Goal: Obtain resource: Download file/media

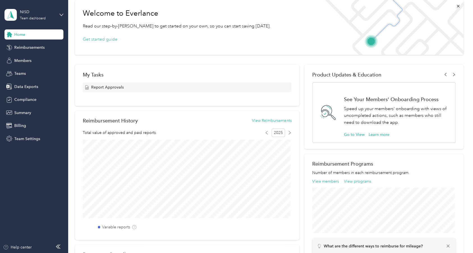
scroll to position [84, 0]
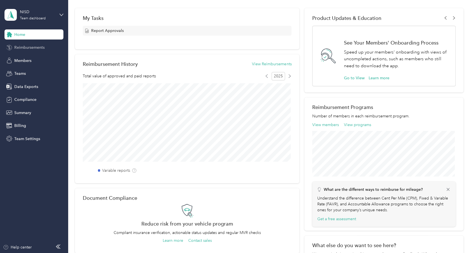
click at [33, 44] on div "Reimbursements" at bounding box center [33, 48] width 59 height 10
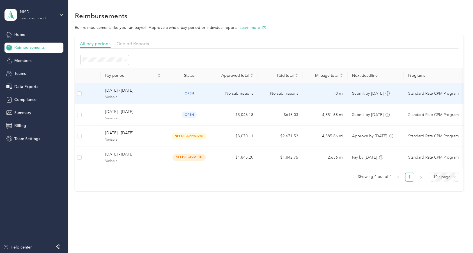
click at [188, 93] on span "open" at bounding box center [189, 93] width 15 height 6
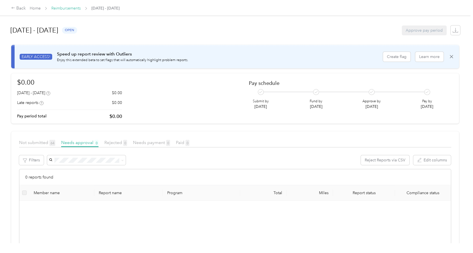
click at [65, 10] on link "Reimbursements" at bounding box center [65, 8] width 29 height 5
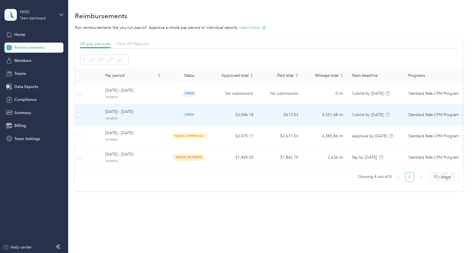
click at [192, 112] on span "open" at bounding box center [189, 115] width 15 height 6
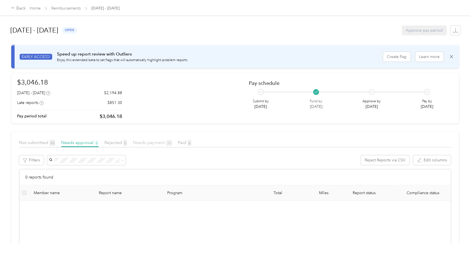
click at [150, 143] on span "Needs payment 20" at bounding box center [152, 142] width 39 height 5
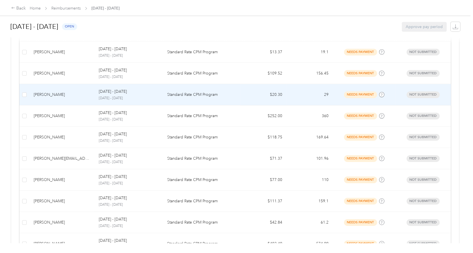
scroll to position [412, 0]
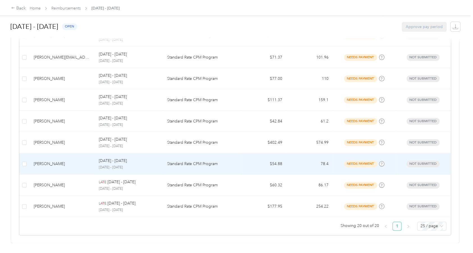
click at [184, 162] on p "Standard Rate CPM Program" at bounding box center [201, 164] width 68 height 6
click at [184, 253] on div at bounding box center [235, 253] width 470 height 0
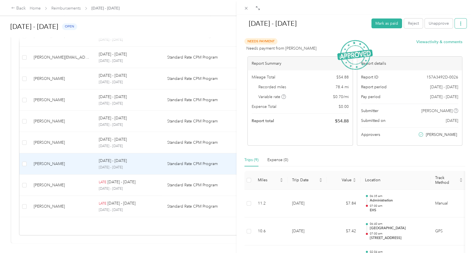
click at [457, 27] on button "button" at bounding box center [461, 24] width 12 height 10
click at [451, 42] on div "Download" at bounding box center [441, 44] width 33 height 6
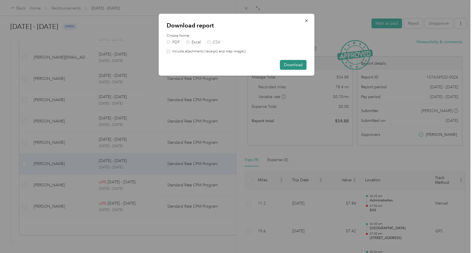
click at [301, 65] on button "Download" at bounding box center [293, 65] width 27 height 10
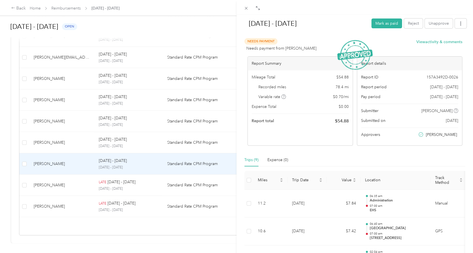
click at [91, 117] on div "[DATE] - [DATE] [PERSON_NAME] as paid Reject Unapprove Needs Payment Needs paym…" at bounding box center [236, 126] width 473 height 253
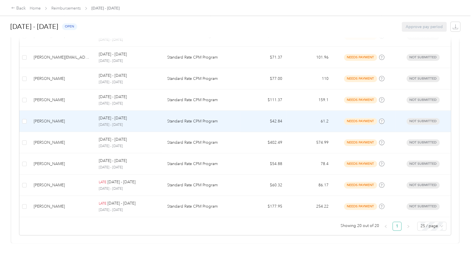
click at [77, 118] on div "[PERSON_NAME]" at bounding box center [62, 121] width 56 height 6
click at [77, 253] on div at bounding box center [235, 253] width 470 height 0
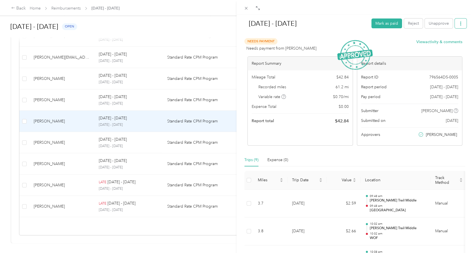
click at [455, 26] on button "button" at bounding box center [461, 24] width 12 height 10
click at [451, 45] on div "Download" at bounding box center [441, 44] width 33 height 6
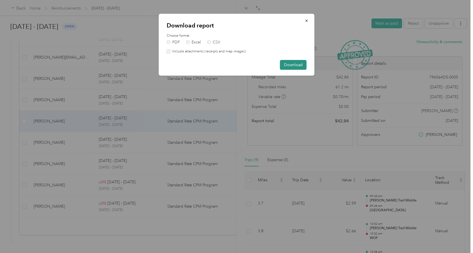
click at [294, 60] on button "Download" at bounding box center [293, 65] width 27 height 10
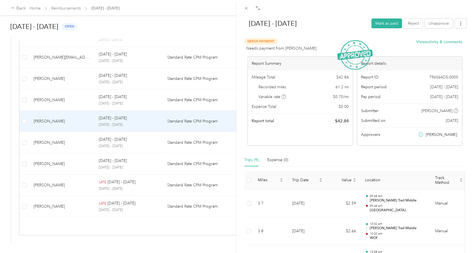
click at [104, 97] on div "[DATE] - [DATE] Mark as paid Reject Unapprove Needs Payment Needs payment from …" at bounding box center [236, 126] width 473 height 253
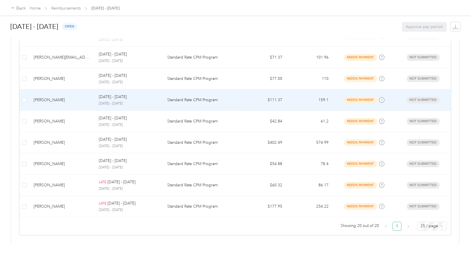
click at [104, 97] on div "[DATE] - [DATE] [DATE] - [DATE]" at bounding box center [128, 100] width 59 height 12
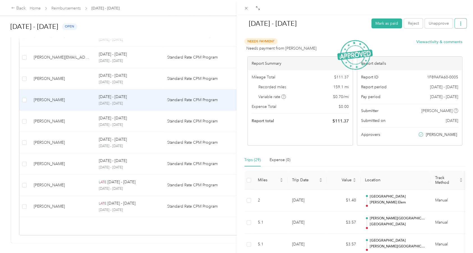
click at [459, 25] on icon "button" at bounding box center [461, 24] width 4 height 4
click at [452, 40] on li "Download" at bounding box center [441, 44] width 41 height 10
click at [441, 45] on span "Download" at bounding box center [440, 44] width 19 height 6
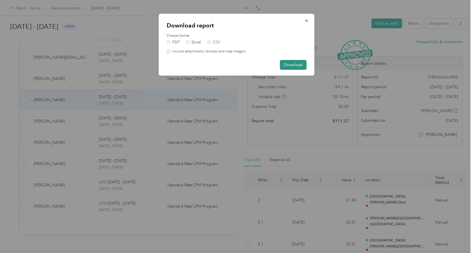
click at [292, 64] on button "Download" at bounding box center [293, 65] width 27 height 10
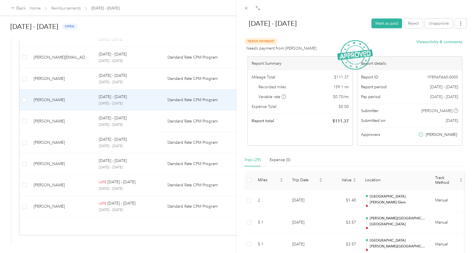
click at [93, 72] on div "[DATE] - [DATE] Mark as paid Reject Unapprove Needs Payment Needs payment from …" at bounding box center [236, 126] width 473 height 253
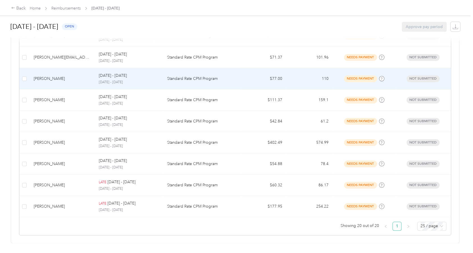
click at [93, 72] on td "[PERSON_NAME]" at bounding box center [61, 78] width 65 height 21
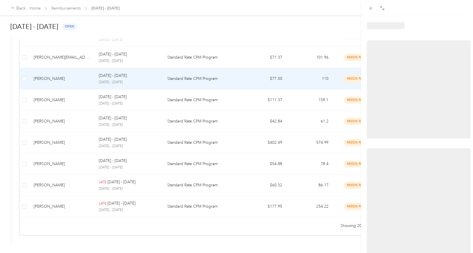
click at [93, 253] on div at bounding box center [235, 253] width 470 height 0
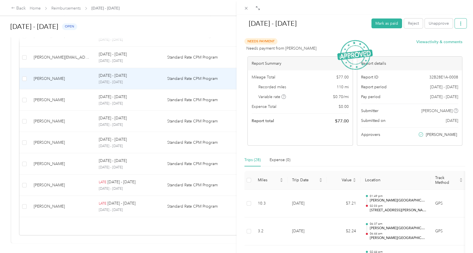
click at [459, 24] on icon "button" at bounding box center [461, 24] width 4 height 4
click at [446, 43] on span "Download" at bounding box center [440, 44] width 19 height 6
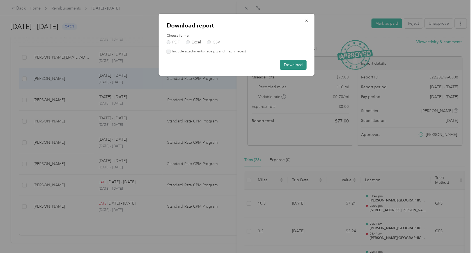
click at [295, 65] on button "Download" at bounding box center [293, 65] width 27 height 10
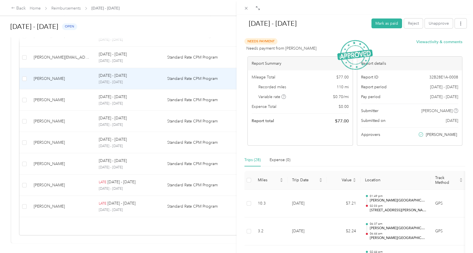
click at [65, 53] on div "[DATE] - [DATE] Mark as paid Reject Unapprove Needs Payment Needs payment from …" at bounding box center [236, 126] width 473 height 253
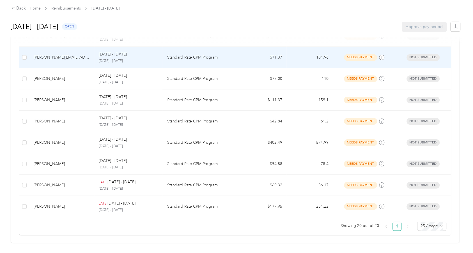
click at [65, 54] on div "[PERSON_NAME][EMAIL_ADDRESS][DOMAIN_NAME]" at bounding box center [62, 57] width 56 height 6
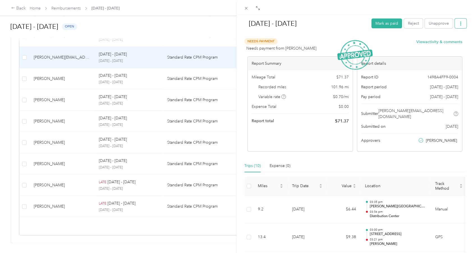
click at [459, 24] on icon "button" at bounding box center [461, 24] width 4 height 4
click at [448, 43] on span "Download" at bounding box center [440, 44] width 19 height 6
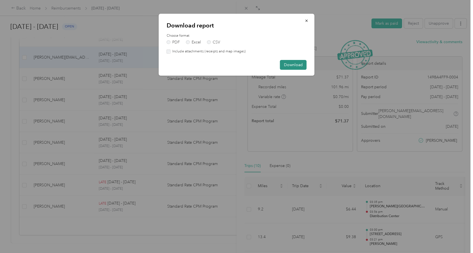
click at [297, 60] on button "Download" at bounding box center [293, 65] width 27 height 10
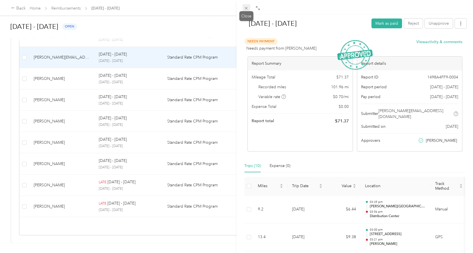
click at [245, 8] on icon at bounding box center [246, 8] width 5 height 5
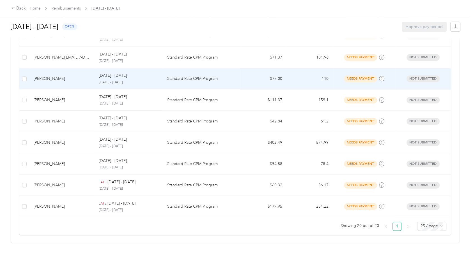
scroll to position [300, 0]
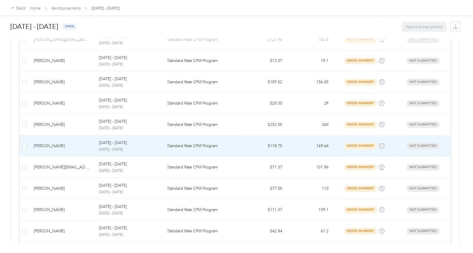
click at [72, 147] on div "[PERSON_NAME]" at bounding box center [62, 146] width 56 height 6
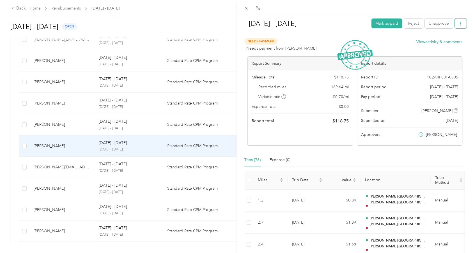
click at [460, 24] on icon "button" at bounding box center [460, 24] width 1 height 4
click at [444, 42] on span "Download" at bounding box center [440, 44] width 19 height 6
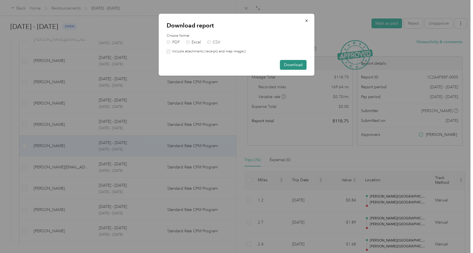
click at [299, 65] on button "Download" at bounding box center [293, 65] width 27 height 10
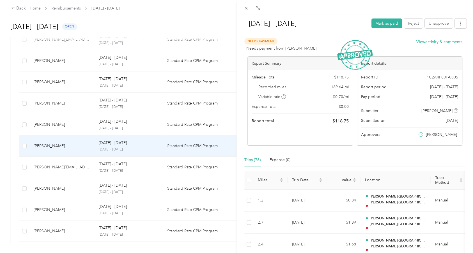
click at [79, 122] on div "[DATE] - [DATE] Mark as paid Reject Unapprove Needs Payment Needs payment from …" at bounding box center [236, 126] width 473 height 253
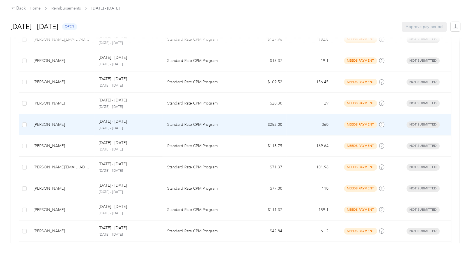
click at [79, 122] on div "[PERSON_NAME]" at bounding box center [62, 125] width 56 height 6
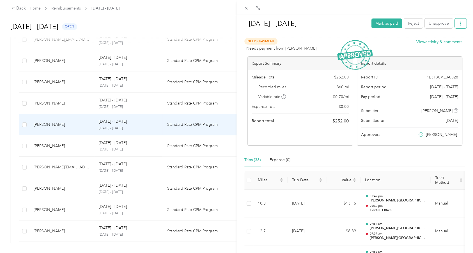
click at [459, 24] on icon "button" at bounding box center [461, 24] width 4 height 4
click at [440, 42] on span "Download" at bounding box center [440, 44] width 19 height 6
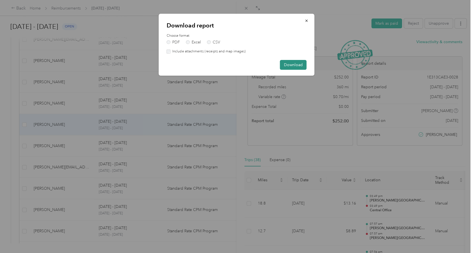
click at [304, 65] on button "Download" at bounding box center [293, 65] width 27 height 10
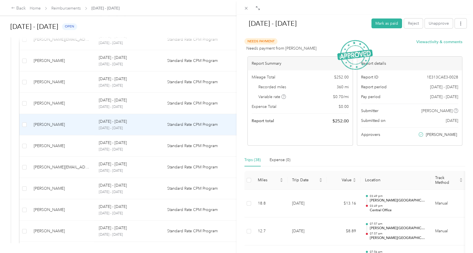
click at [51, 61] on div "[DATE] - [DATE] Mark as paid Reject Unapprove Needs Payment Needs payment from …" at bounding box center [236, 126] width 473 height 253
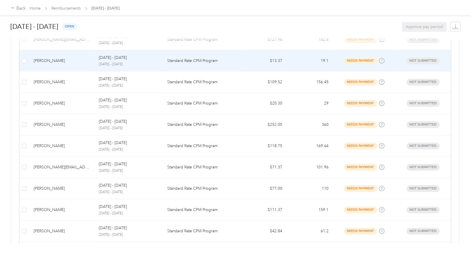
click at [51, 61] on div "[PERSON_NAME]" at bounding box center [62, 61] width 56 height 6
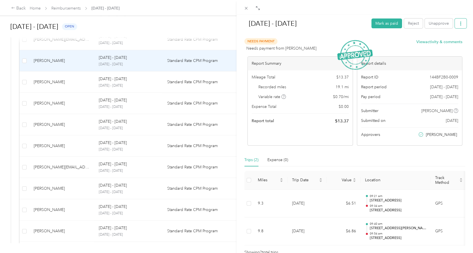
click at [455, 25] on button "button" at bounding box center [461, 24] width 12 height 10
click at [444, 42] on span "Download" at bounding box center [440, 44] width 19 height 6
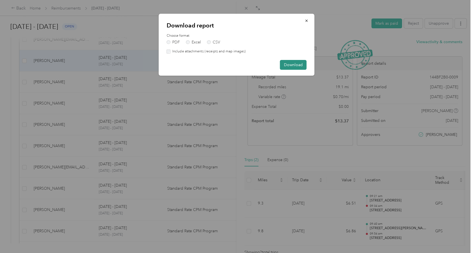
click at [298, 65] on button "Download" at bounding box center [293, 65] width 27 height 10
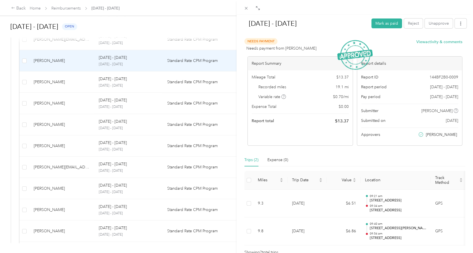
click at [146, 158] on div "[DATE] - [DATE] Mark as paid Reject Unapprove Needs Payment Needs payment from …" at bounding box center [236, 126] width 473 height 253
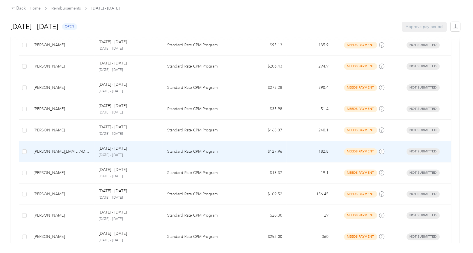
scroll to position [244, 0]
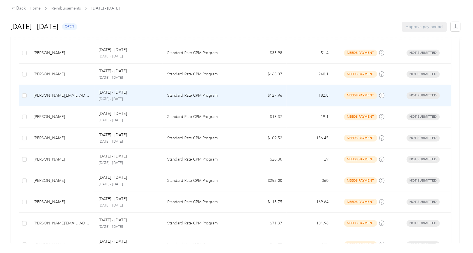
click at [77, 95] on div "[PERSON_NAME][EMAIL_ADDRESS][DOMAIN_NAME]" at bounding box center [62, 96] width 56 height 6
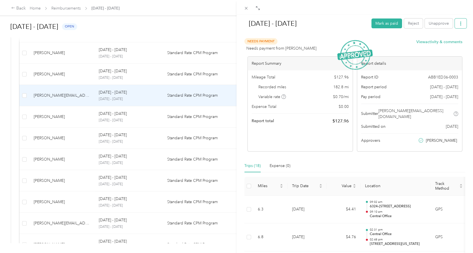
click at [459, 23] on icon "button" at bounding box center [461, 24] width 4 height 4
click at [444, 42] on span "Download" at bounding box center [440, 44] width 19 height 6
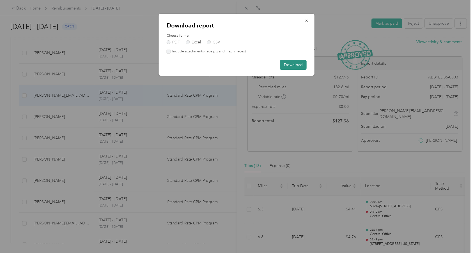
click at [306, 64] on button "Download" at bounding box center [293, 65] width 27 height 10
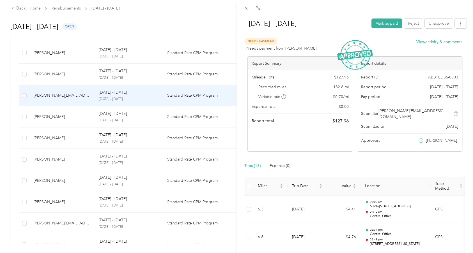
click at [43, 74] on div "[DATE] - [DATE] Mark as paid Reject Unapprove Needs Payment Needs payment from …" at bounding box center [236, 126] width 473 height 253
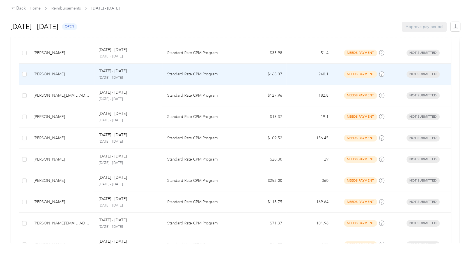
click at [43, 74] on div "[PERSON_NAME]" at bounding box center [62, 74] width 56 height 6
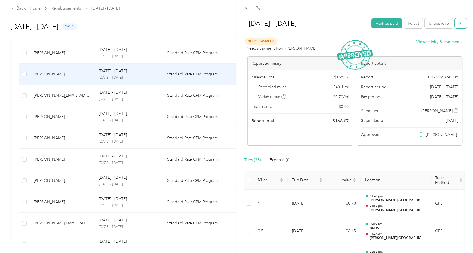
click at [459, 23] on icon "button" at bounding box center [461, 24] width 4 height 4
click at [451, 46] on div "Download" at bounding box center [441, 44] width 33 height 6
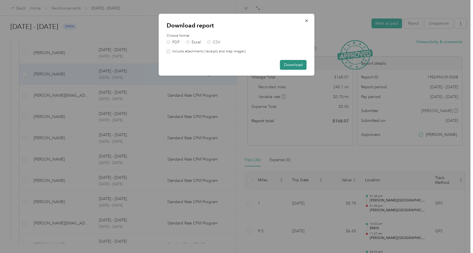
click at [291, 63] on button "Download" at bounding box center [293, 65] width 27 height 10
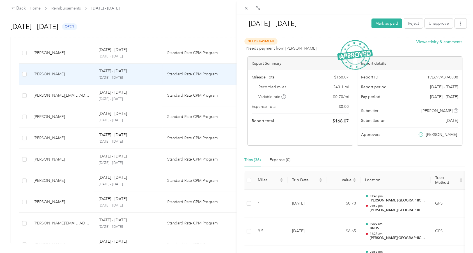
click at [49, 51] on div "[DATE] - [DATE] Mark as paid Reject Unapprove Needs Payment Needs payment from …" at bounding box center [236, 126] width 473 height 253
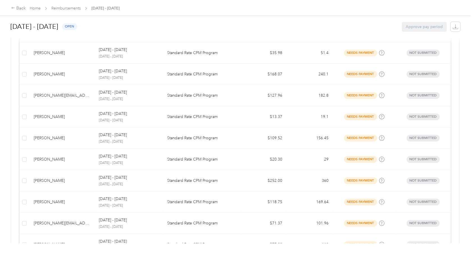
click at [49, 51] on div "[PERSON_NAME]" at bounding box center [62, 53] width 56 height 6
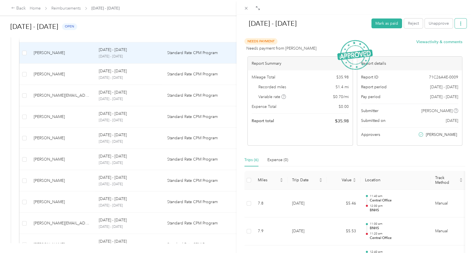
click at [455, 25] on button "button" at bounding box center [461, 24] width 12 height 10
click at [442, 44] on span "Download" at bounding box center [440, 44] width 19 height 6
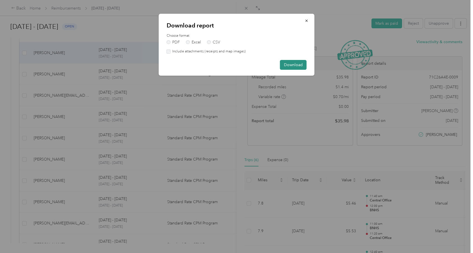
click at [300, 65] on button "Download" at bounding box center [293, 65] width 27 height 10
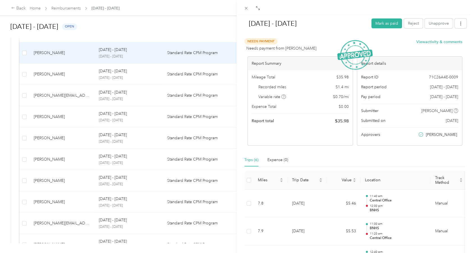
click at [161, 119] on div "[DATE] - [DATE] Mark as paid Reject Unapprove Needs Payment Needs payment from …" at bounding box center [236, 126] width 473 height 253
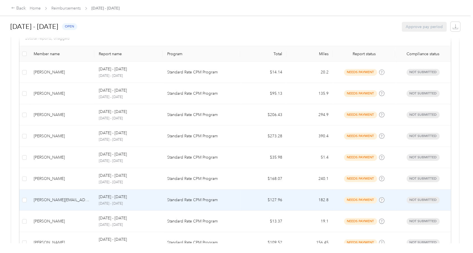
scroll to position [132, 0]
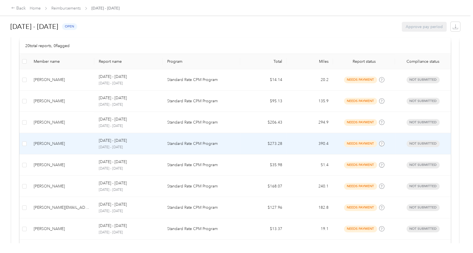
click at [69, 146] on td "[PERSON_NAME]" at bounding box center [61, 143] width 65 height 21
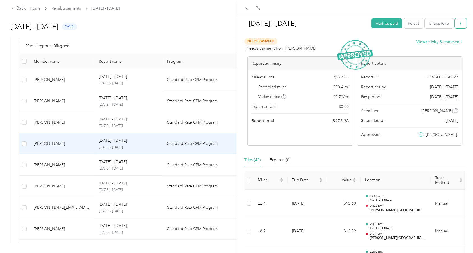
click at [460, 25] on button "button" at bounding box center [461, 24] width 12 height 10
click at [443, 43] on span "Download" at bounding box center [440, 44] width 19 height 6
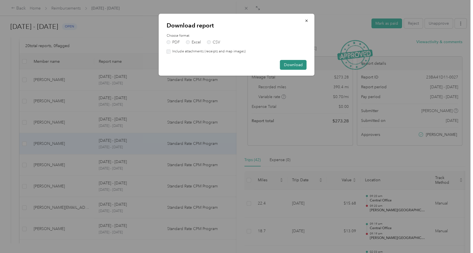
click at [291, 63] on button "Download" at bounding box center [293, 65] width 27 height 10
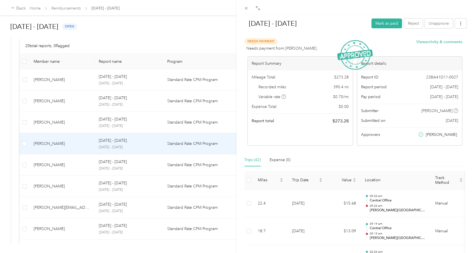
click at [55, 119] on div "[DATE] - [DATE] Mark as paid Reject Unapprove Needs Payment Needs payment from …" at bounding box center [236, 126] width 473 height 253
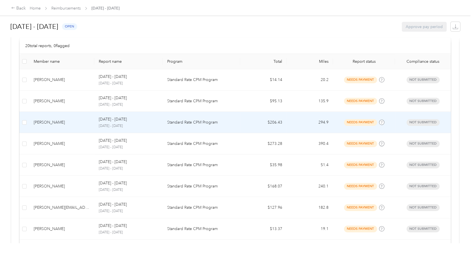
click at [55, 120] on div "[PERSON_NAME]" at bounding box center [62, 123] width 56 height 6
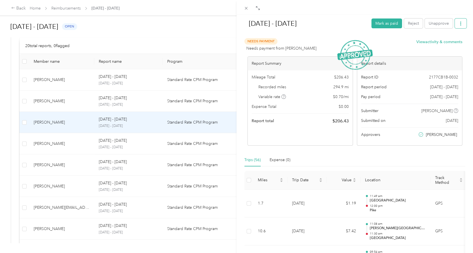
click at [460, 22] on button "button" at bounding box center [461, 24] width 12 height 10
click at [451, 42] on div "Download" at bounding box center [441, 44] width 33 height 6
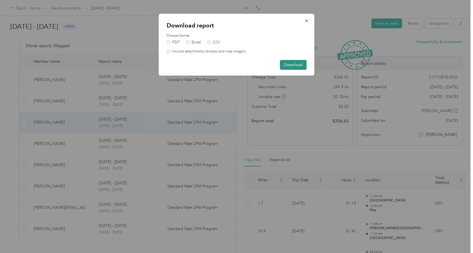
click at [290, 64] on button "Download" at bounding box center [293, 65] width 27 height 10
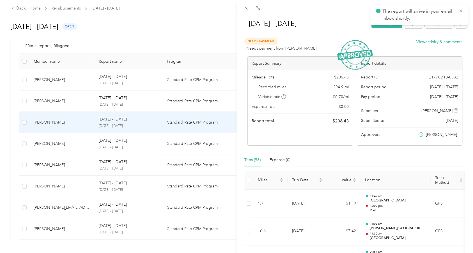
click at [63, 99] on div "[DATE] - [DATE] Mark as paid Reject Unapprove Needs Payment Needs payment from …" at bounding box center [236, 126] width 473 height 253
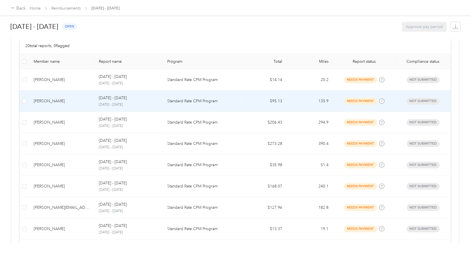
click at [71, 100] on div "[PERSON_NAME]" at bounding box center [62, 101] width 56 height 6
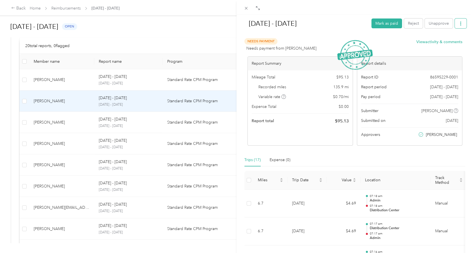
click at [459, 23] on icon "button" at bounding box center [461, 24] width 4 height 4
click at [450, 41] on li "Download" at bounding box center [441, 44] width 41 height 10
click at [443, 42] on span "Download" at bounding box center [440, 44] width 19 height 6
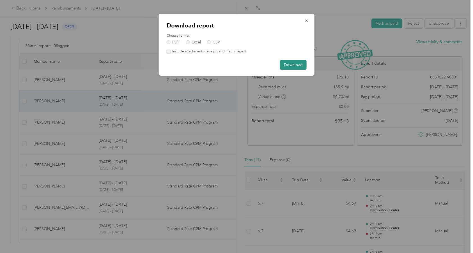
click at [293, 63] on button "Download" at bounding box center [293, 65] width 27 height 10
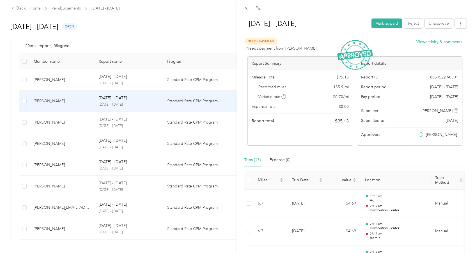
click at [110, 80] on div "[DATE] - [DATE] [PERSON_NAME] as paid Reject Unapprove Needs Payment Needs paym…" at bounding box center [236, 126] width 473 height 253
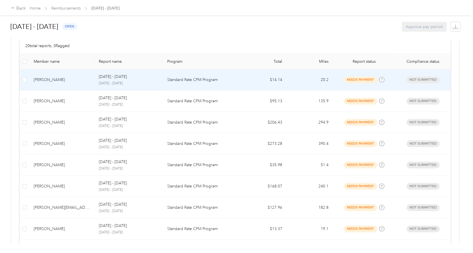
click at [110, 80] on div "[DATE] - [DATE] [DATE] - [DATE]" at bounding box center [128, 80] width 59 height 12
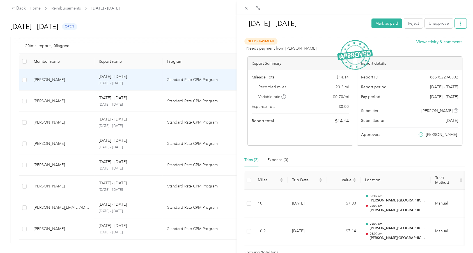
click at [459, 25] on button "button" at bounding box center [461, 24] width 12 height 10
click at [448, 43] on span "Download" at bounding box center [440, 44] width 19 height 6
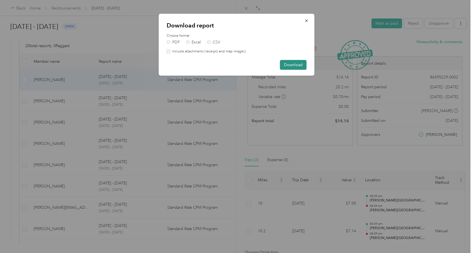
click at [285, 63] on button "Download" at bounding box center [293, 65] width 27 height 10
